Goal: Task Accomplishment & Management: Manage account settings

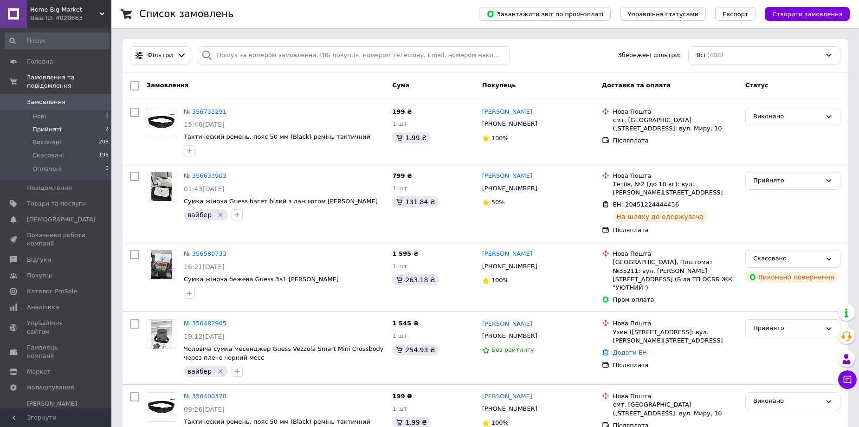
click at [57, 125] on span "Прийняті" at bounding box center [46, 129] width 29 height 8
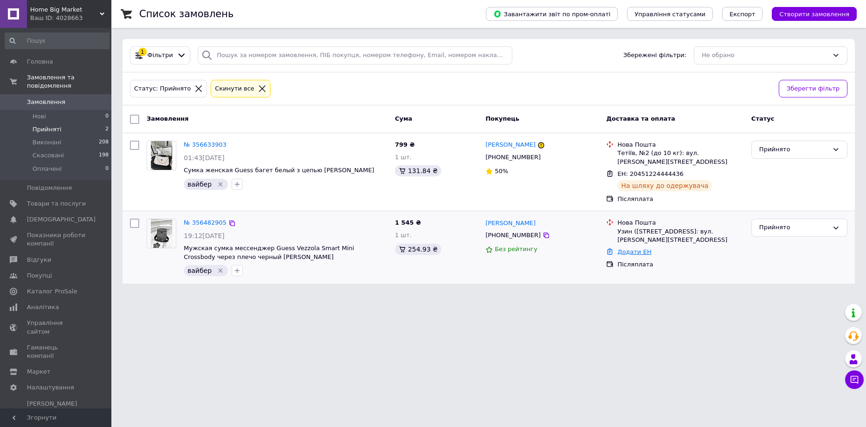
click at [627, 248] on link "Додати ЕН" at bounding box center [634, 251] width 34 height 7
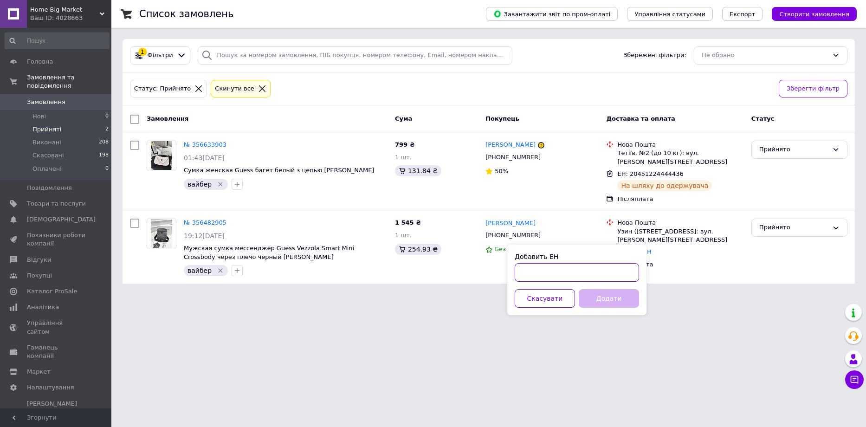
drag, startPoint x: 622, startPoint y: 269, endPoint x: 619, endPoint y: 279, distance: 10.7
click at [622, 270] on input "Добавить ЕН" at bounding box center [577, 272] width 124 height 19
paste input "20451225130845"
type input "20451225130845"
click at [602, 301] on button "Додати" at bounding box center [609, 298] width 60 height 19
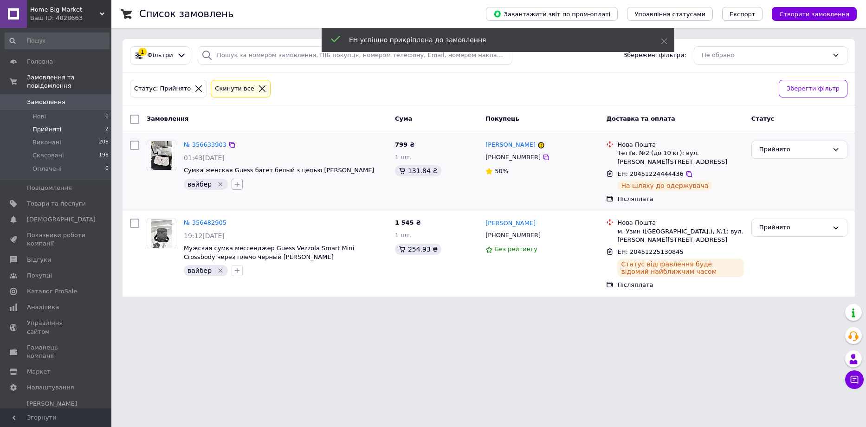
click at [235, 184] on icon "button" at bounding box center [237, 183] width 5 height 5
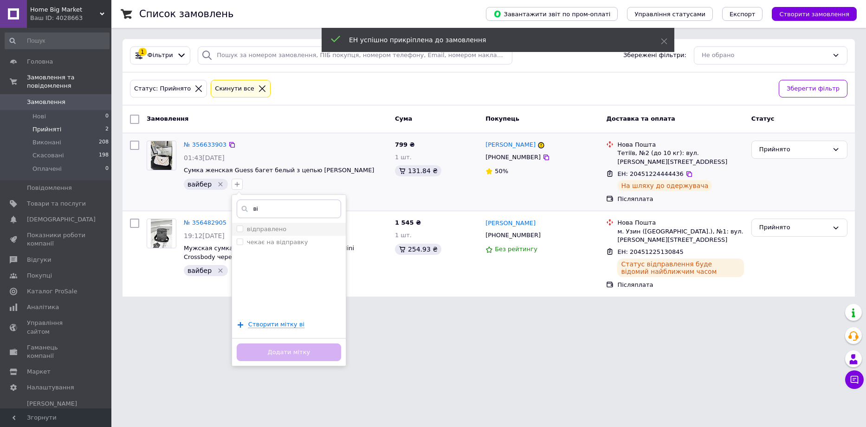
type input "ві"
drag, startPoint x: 237, startPoint y: 230, endPoint x: 271, endPoint y: 294, distance: 72.2
click at [237, 230] on input "відправлено" at bounding box center [240, 228] width 6 height 6
checkbox input "true"
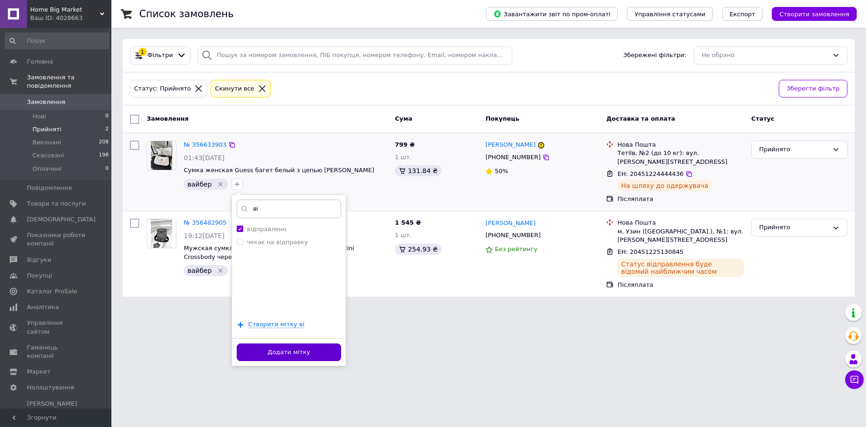
click at [286, 350] on button "Додати мітку" at bounding box center [289, 352] width 104 height 18
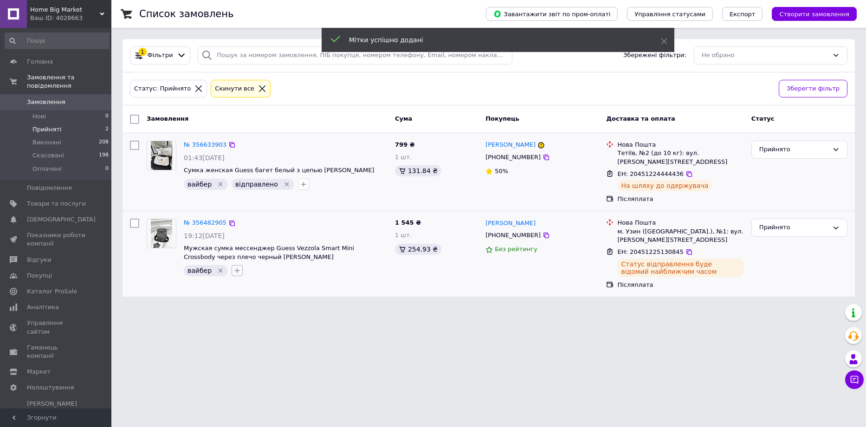
click at [236, 267] on icon "button" at bounding box center [236, 270] width 7 height 7
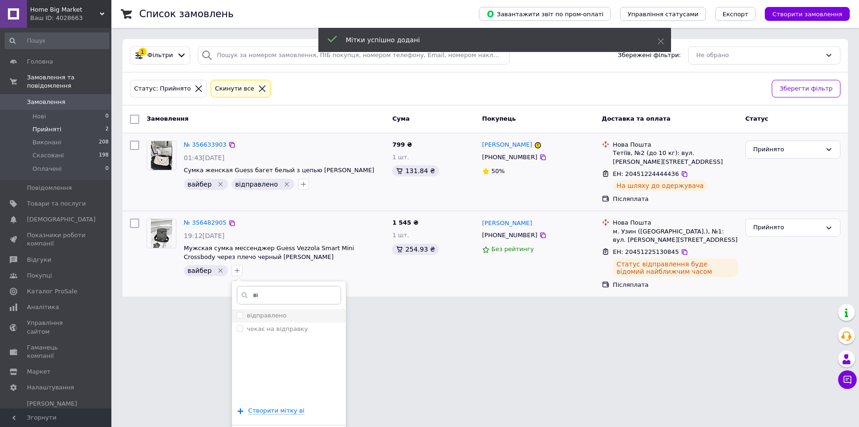
type input "ві"
click at [239, 312] on input "відправлено" at bounding box center [240, 315] width 6 height 6
checkbox input "true"
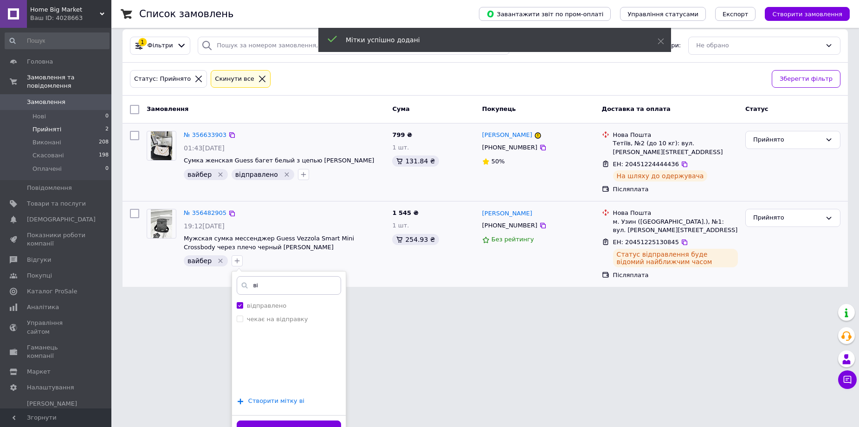
scroll to position [18, 0]
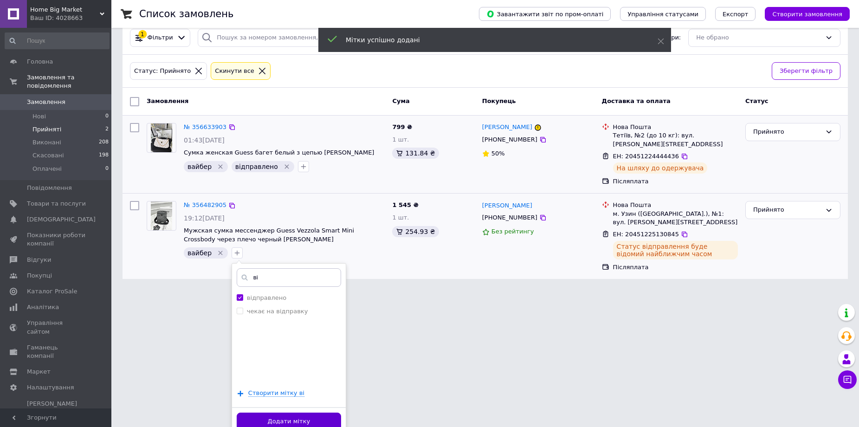
click at [280, 412] on button "Додати мітку" at bounding box center [289, 421] width 104 height 18
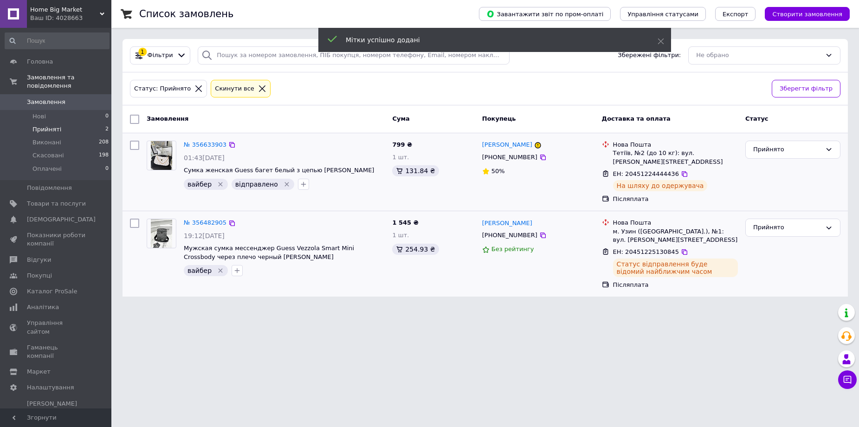
scroll to position [0, 0]
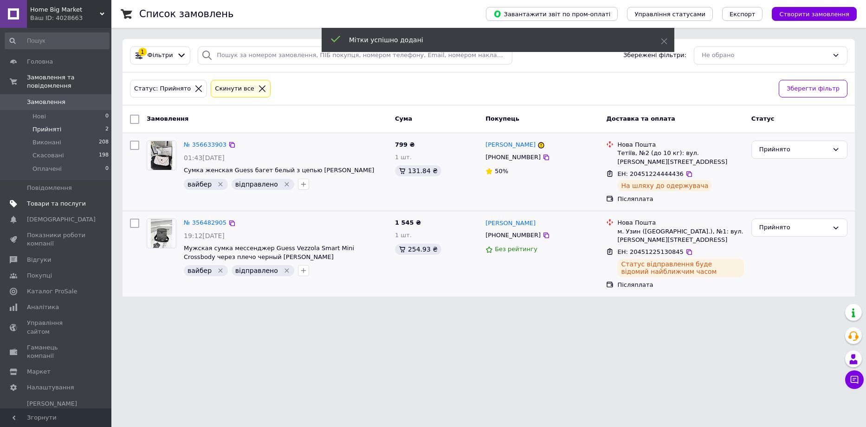
click at [61, 200] on span "Товари та послуги" at bounding box center [56, 204] width 59 height 8
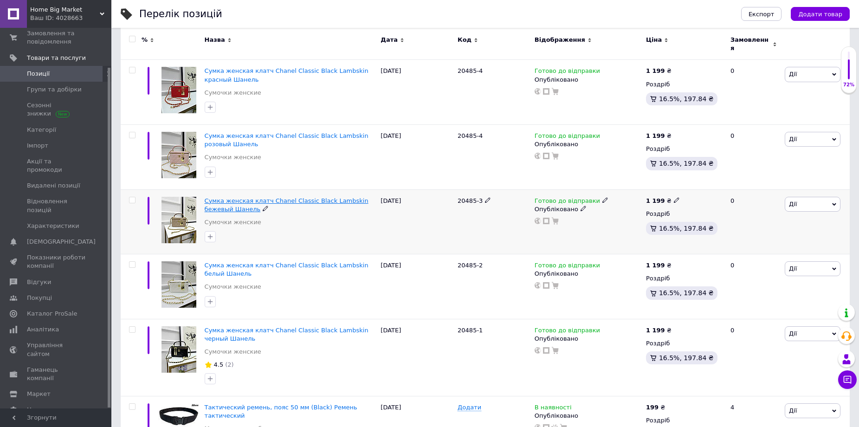
scroll to position [139, 0]
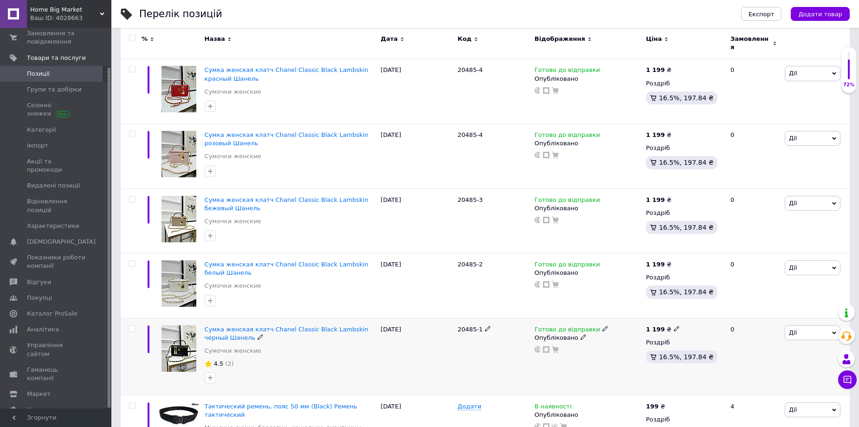
click at [225, 360] on span "(2)" at bounding box center [229, 363] width 8 height 7
click at [211, 360] on icon at bounding box center [208, 363] width 7 height 7
click at [219, 360] on span "4.5" at bounding box center [219, 363] width 10 height 7
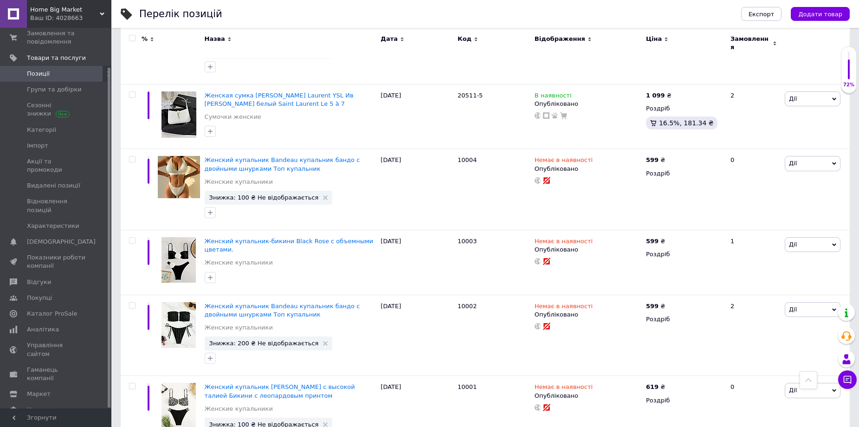
scroll to position [1577, 0]
